Goal: Task Accomplishment & Management: Manage account settings

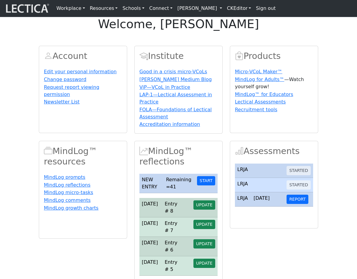
click at [202, 10] on link "[PERSON_NAME]" at bounding box center [200, 8] width 50 height 12
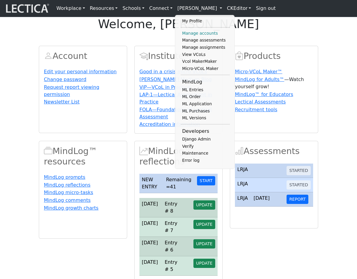
click at [187, 37] on link "Manage accounts" at bounding box center [205, 33] width 49 height 7
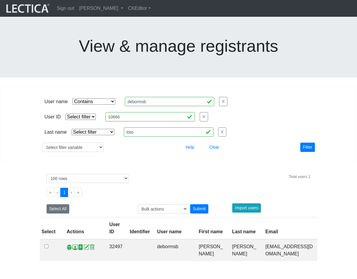
select select "icontains"
select select "100"
click at [81, 113] on select "Select filter Equals List" at bounding box center [80, 116] width 30 height 6
select select "equal"
click at [65, 113] on select "Select filter Equals List" at bounding box center [80, 116] width 30 height 6
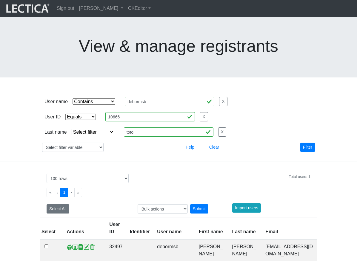
click at [94, 98] on select "Select filter Equals Does not equal Contains Does not contain Starts with Ends …" at bounding box center [94, 101] width 43 height 6
select select
click at [73, 98] on select "Select filter Equals Does not equal Contains Does not contain Starts with Ends …" at bounding box center [94, 101] width 43 height 6
click at [133, 112] on input "10666" at bounding box center [150, 116] width 90 height 9
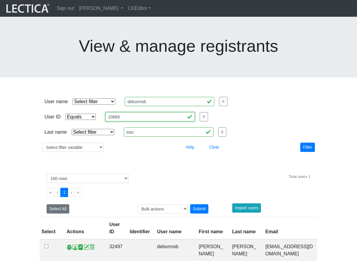
click at [133, 112] on input "10666" at bounding box center [150, 116] width 90 height 9
paste input "58572"
type input "58572"
click at [307, 142] on button "Filter" at bounding box center [307, 146] width 15 height 9
click at [75, 244] on span at bounding box center [75, 247] width 6 height 6
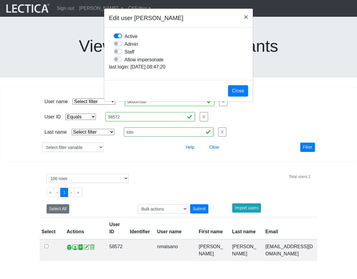
click at [124, 63] on label "Allow impersonate" at bounding box center [143, 60] width 39 height 8
click at [119, 61] on input "Allow impersonate" at bounding box center [116, 59] width 5 height 6
checkbox input "true"
click at [240, 96] on button "Close" at bounding box center [238, 90] width 20 height 11
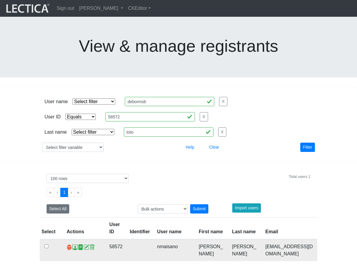
click at [68, 244] on span at bounding box center [70, 247] width 6 height 6
